Goal: Task Accomplishment & Management: Manage account settings

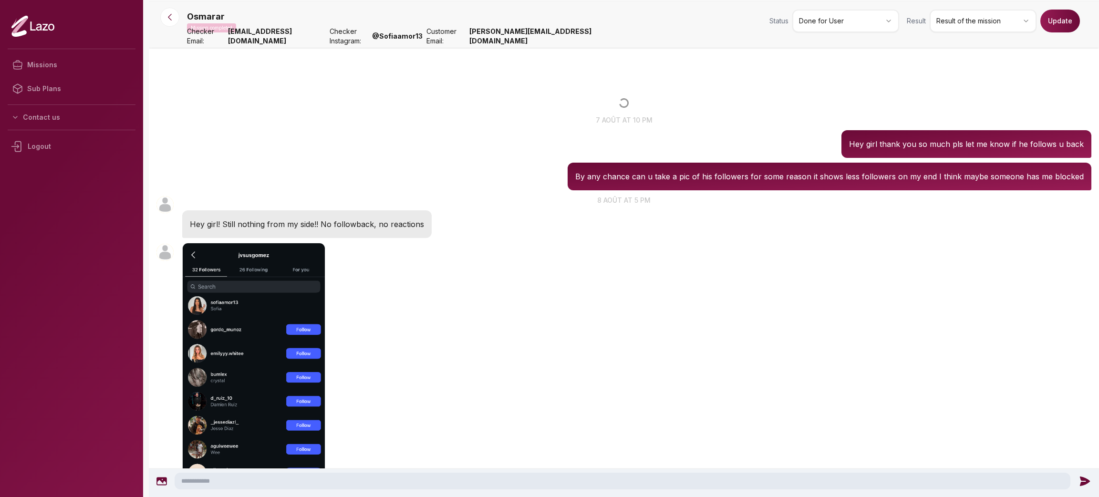
scroll to position [2308, 0]
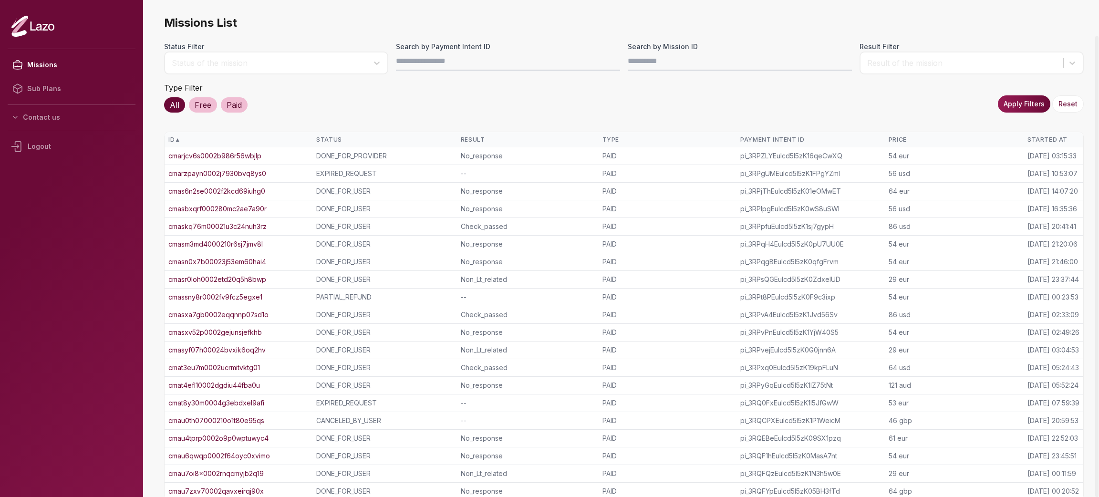
scroll to position [38, 0]
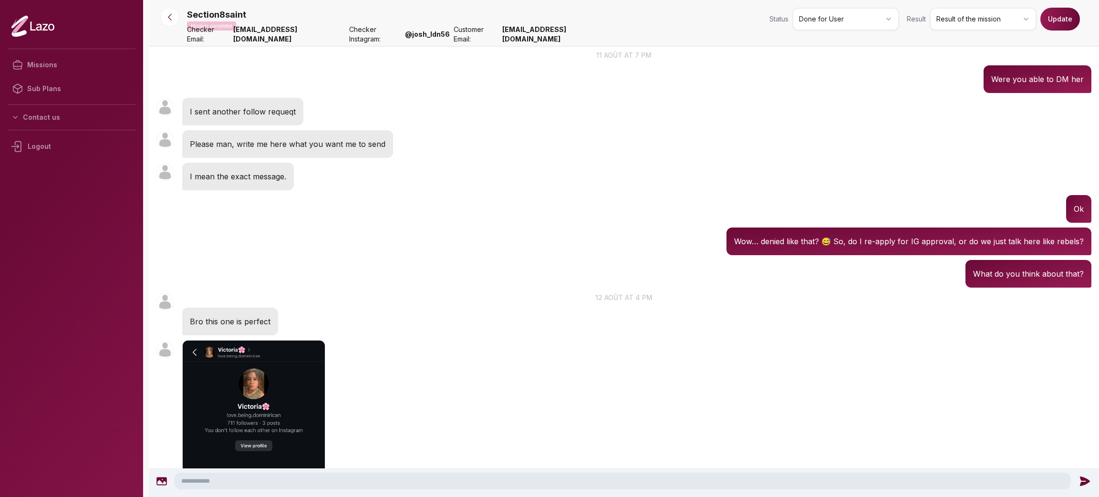
scroll to position [1037, 0]
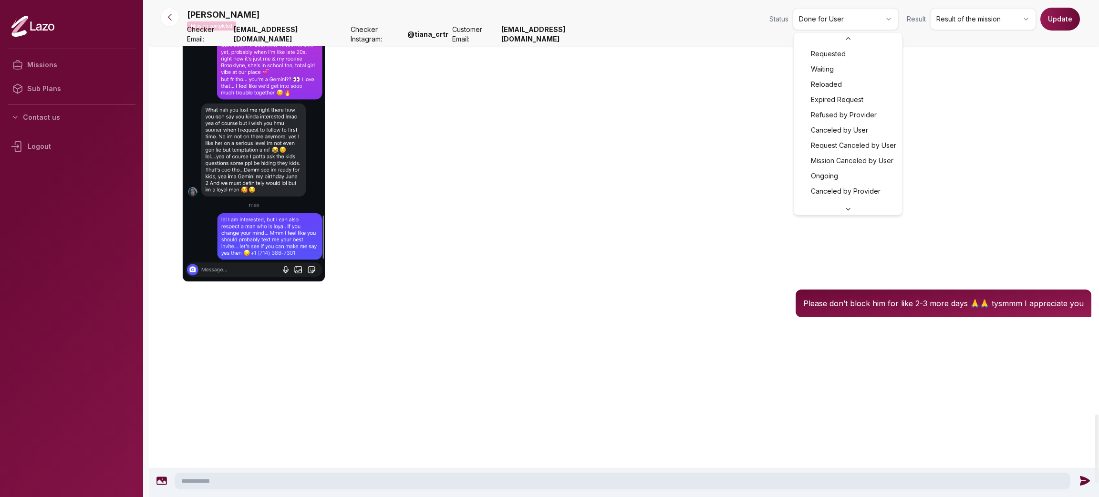
scroll to position [72, 0]
click at [882, 30] on html "Missions Sub Plans Contact us Logout Ani Mission completed Status Done for User…" at bounding box center [549, 248] width 1099 height 497
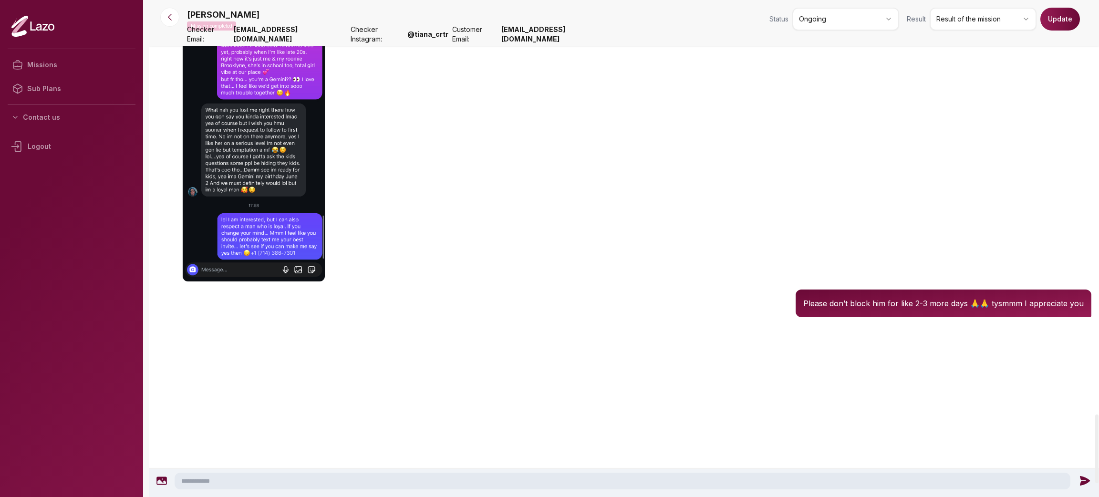
click at [1069, 9] on button "Update" at bounding box center [1060, 19] width 40 height 23
